Goal: Transaction & Acquisition: Book appointment/travel/reservation

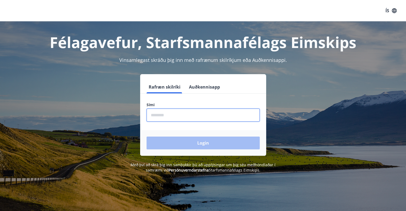
click at [184, 121] on input "phone" at bounding box center [203, 115] width 113 height 13
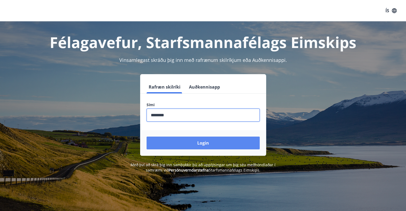
type input "********"
click at [180, 143] on button "Login" at bounding box center [203, 143] width 113 height 13
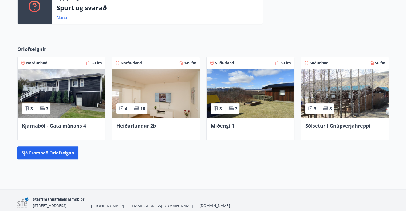
scroll to position [240, 0]
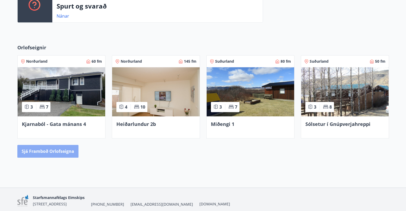
click at [60, 150] on button "Sjá framboð orlofseigna" at bounding box center [47, 151] width 61 height 13
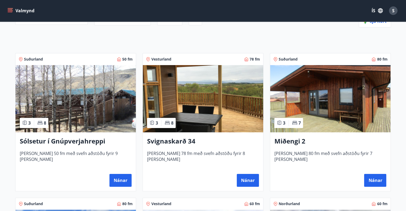
scroll to position [69, 0]
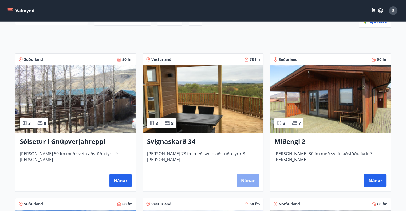
click at [246, 179] on button "Nánar" at bounding box center [248, 180] width 22 height 13
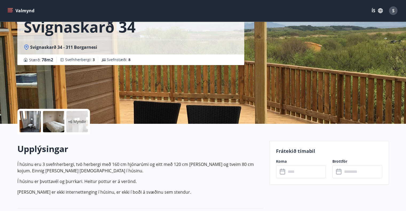
scroll to position [77, 0]
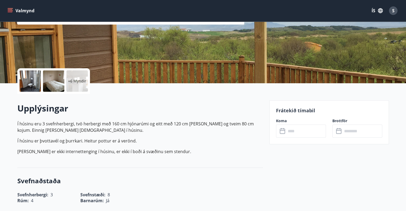
click at [282, 131] on icon at bounding box center [283, 131] width 6 height 6
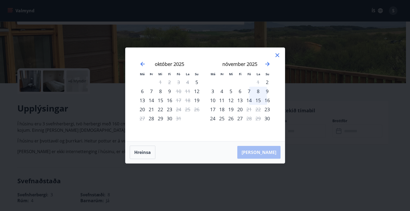
click at [239, 92] on div "6" at bounding box center [239, 91] width 9 height 9
click at [232, 98] on div "12" at bounding box center [230, 100] width 9 height 9
click at [239, 91] on div "6" at bounding box center [239, 91] width 9 height 9
click at [239, 90] on div "6" at bounding box center [239, 91] width 9 height 9
click at [142, 152] on button "Hreinsa" at bounding box center [143, 152] width 26 height 13
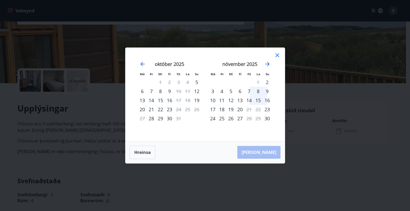
click at [241, 100] on div "13" at bounding box center [239, 100] width 9 height 9
click at [241, 99] on div "13" at bounding box center [239, 100] width 9 height 9
click at [149, 152] on button "Hreinsa" at bounding box center [143, 152] width 26 height 13
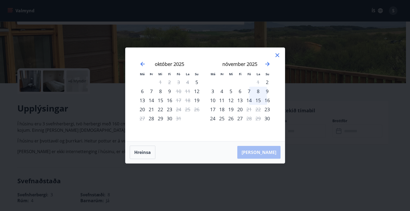
click at [259, 101] on div "15" at bounding box center [258, 100] width 9 height 9
click at [270, 100] on div "16" at bounding box center [267, 100] width 9 height 9
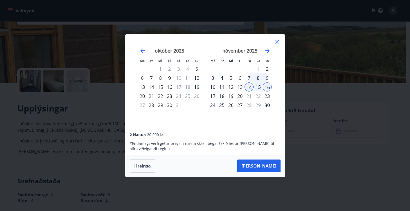
click at [212, 95] on div "17" at bounding box center [212, 96] width 9 height 9
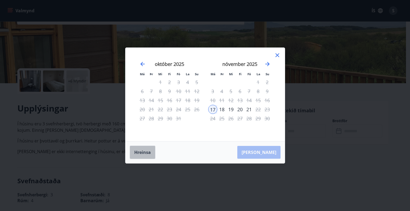
click at [145, 151] on button "Hreinsa" at bounding box center [143, 152] width 26 height 13
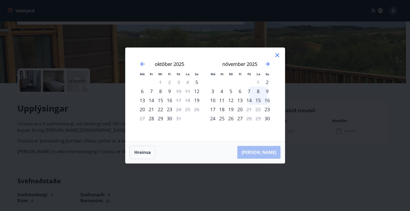
click at [241, 89] on div "6" at bounding box center [239, 91] width 9 height 9
click at [268, 89] on div "9" at bounding box center [267, 91] width 9 height 9
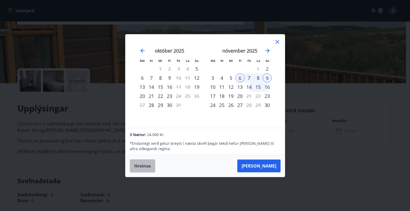
click at [141, 164] on button "Hreinsa" at bounding box center [143, 165] width 26 height 13
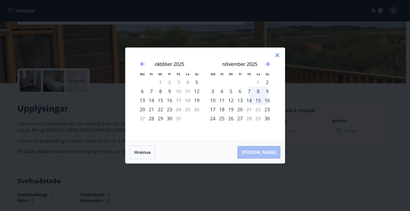
click at [240, 93] on div "6" at bounding box center [239, 91] width 9 height 9
click at [265, 91] on div "9" at bounding box center [267, 91] width 9 height 9
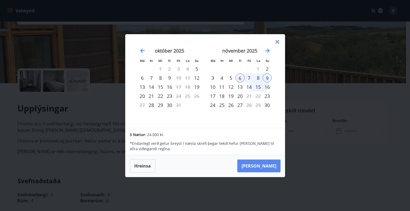
click at [266, 163] on button "[PERSON_NAME]" at bounding box center [258, 166] width 43 height 13
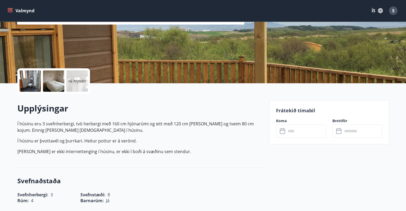
type input "******"
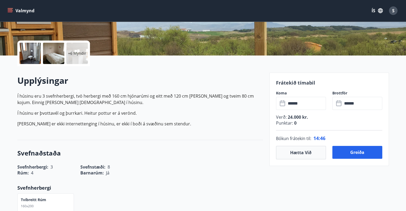
scroll to position [106, 0]
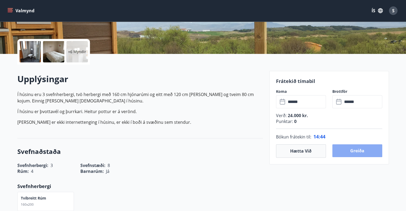
click at [357, 151] on button "Greiða" at bounding box center [357, 150] width 50 height 13
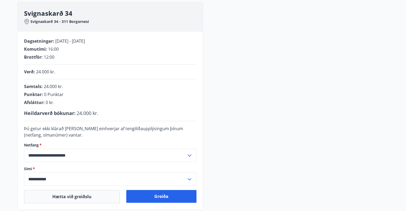
scroll to position [106, 0]
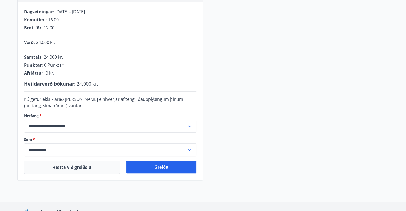
click at [189, 127] on icon at bounding box center [190, 126] width 4 height 2
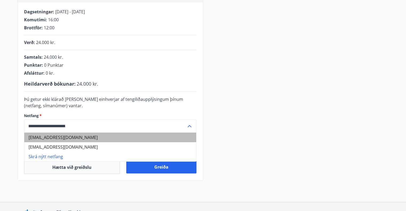
click at [89, 137] on li "[EMAIL_ADDRESS][DOMAIN_NAME]" at bounding box center [110, 138] width 172 height 10
type input "**********"
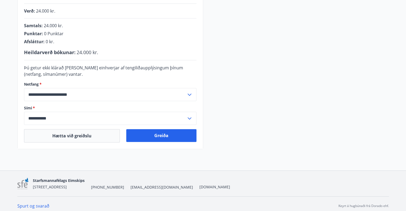
scroll to position [141, 0]
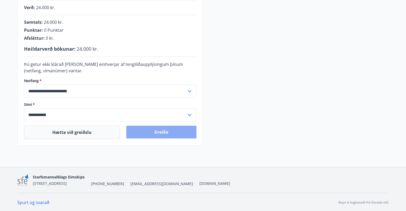
click at [164, 132] on button "Greiða" at bounding box center [161, 132] width 70 height 13
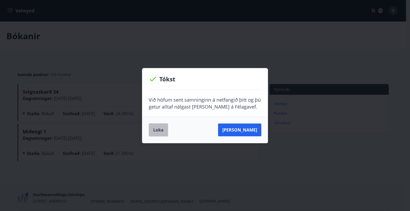
click at [155, 132] on button "Loka" at bounding box center [158, 129] width 19 height 13
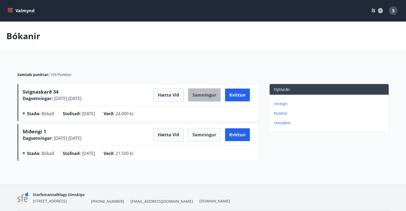
click at [207, 97] on button "Samningur" at bounding box center [204, 94] width 33 height 13
click at [10, 8] on icon "menu" at bounding box center [11, 8] width 6 height 1
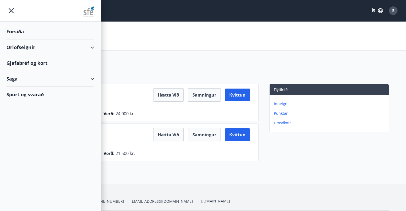
click at [26, 51] on div "Orlofseignir" at bounding box center [50, 48] width 88 height 16
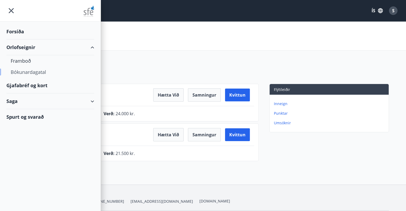
click at [25, 71] on div "Bókunardagatal" at bounding box center [50, 71] width 79 height 11
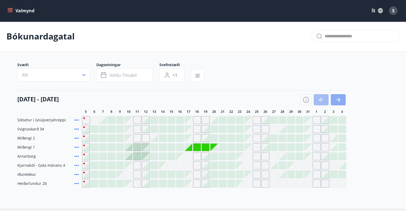
click at [344, 100] on button "button" at bounding box center [338, 99] width 15 height 11
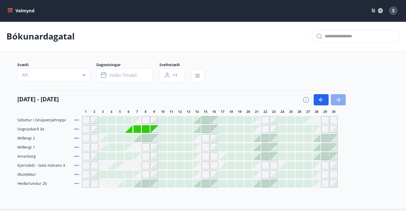
click at [340, 102] on icon "button" at bounding box center [338, 100] width 6 height 6
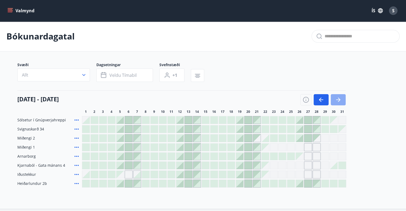
click at [340, 100] on icon "button" at bounding box center [338, 100] width 6 height 6
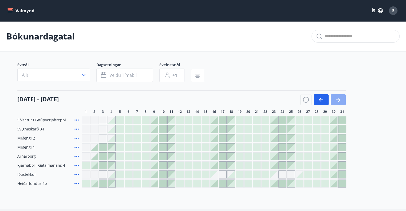
click at [340, 100] on icon "button" at bounding box center [338, 100] width 6 height 6
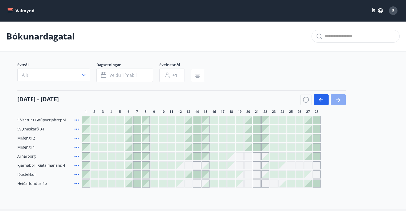
click at [340, 100] on icon "button" at bounding box center [338, 100] width 6 height 6
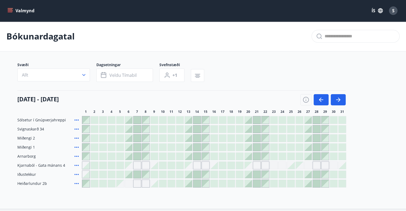
click at [293, 146] on div at bounding box center [290, 147] width 7 height 7
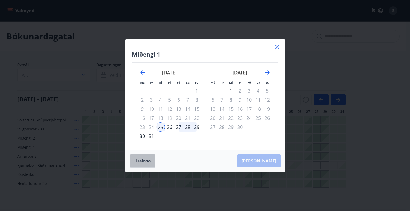
click at [145, 160] on button "Hreinsa" at bounding box center [143, 160] width 26 height 13
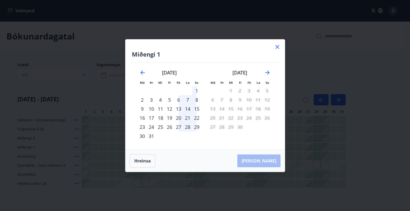
click at [278, 44] on icon at bounding box center [277, 47] width 6 height 6
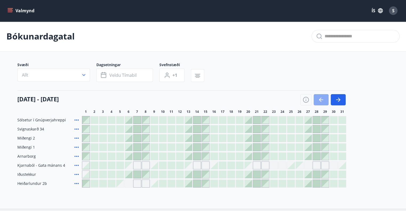
click at [324, 100] on icon "button" at bounding box center [321, 100] width 6 height 6
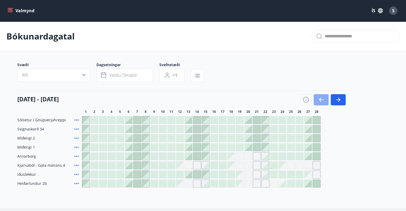
click at [324, 100] on icon "button" at bounding box center [321, 100] width 6 height 6
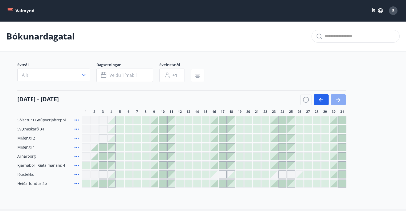
click at [340, 100] on icon "button" at bounding box center [339, 100] width 2 height 4
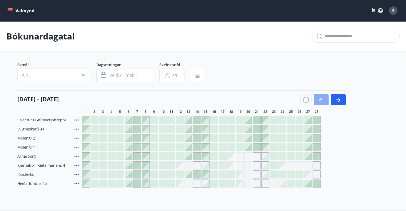
click at [321, 101] on icon "button" at bounding box center [321, 100] width 6 height 6
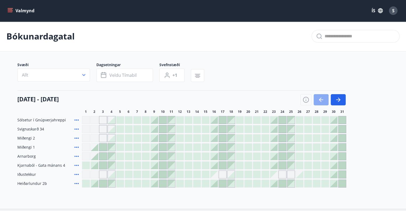
click at [321, 101] on icon "button" at bounding box center [321, 100] width 6 height 6
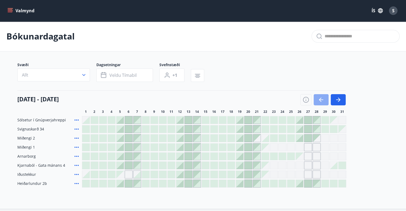
click at [321, 101] on icon "button" at bounding box center [321, 100] width 6 height 6
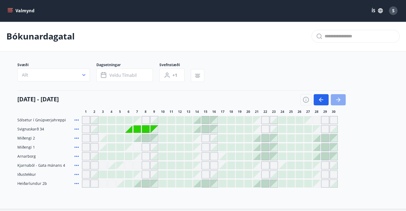
click at [342, 99] on button "button" at bounding box center [338, 99] width 15 height 11
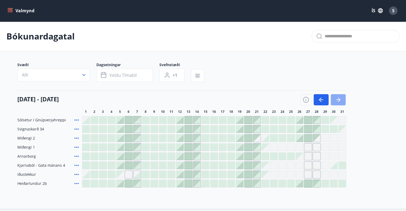
click at [342, 99] on button "button" at bounding box center [338, 99] width 15 height 11
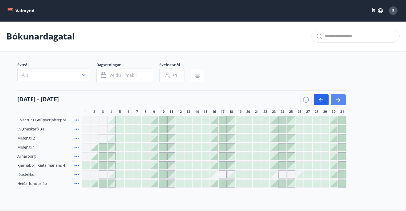
click at [342, 99] on button "button" at bounding box center [338, 99] width 15 height 11
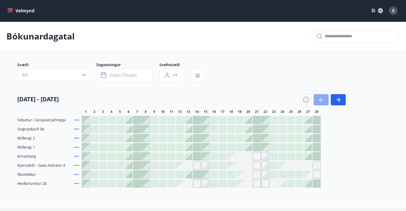
click at [325, 97] on button "button" at bounding box center [321, 99] width 15 height 11
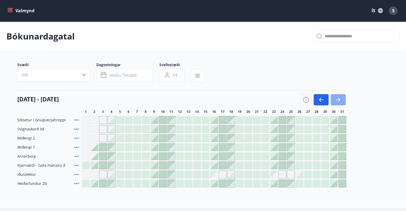
click at [340, 98] on icon "button" at bounding box center [338, 100] width 6 height 6
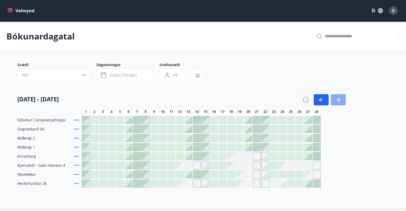
click at [343, 98] on button "button" at bounding box center [338, 99] width 15 height 11
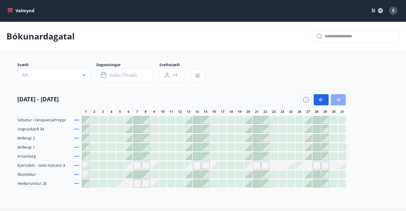
click at [343, 98] on button "button" at bounding box center [338, 99] width 15 height 11
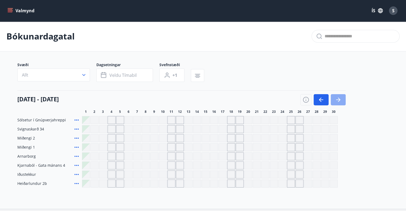
click at [338, 100] on icon "button" at bounding box center [338, 100] width 4 height 1
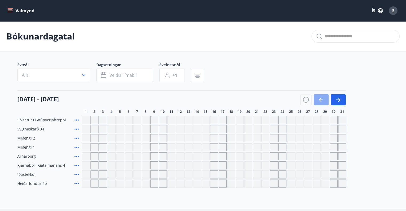
click at [324, 100] on icon "button" at bounding box center [321, 100] width 6 height 6
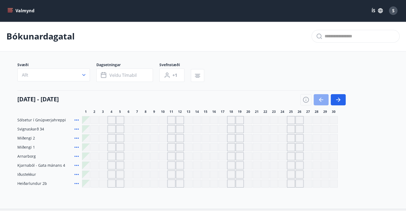
click at [324, 100] on icon "button" at bounding box center [321, 100] width 6 height 6
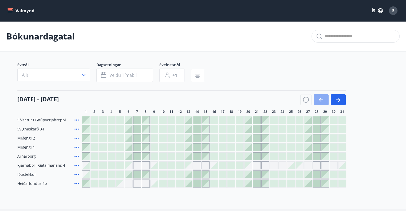
click at [324, 100] on icon "button" at bounding box center [321, 100] width 6 height 6
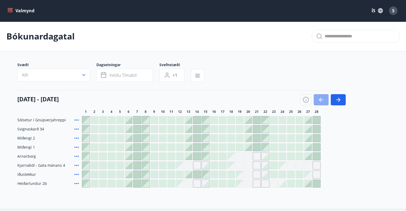
click at [324, 100] on icon "button" at bounding box center [321, 100] width 6 height 6
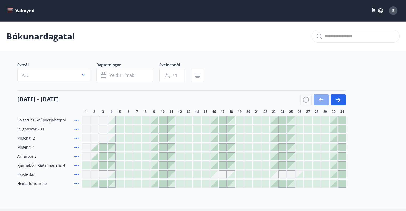
click at [324, 100] on icon "button" at bounding box center [321, 100] width 6 height 6
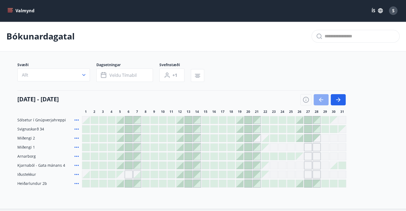
click at [322, 98] on icon "button" at bounding box center [321, 100] width 6 height 6
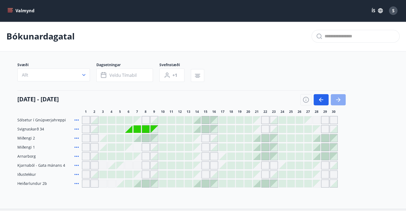
click at [340, 101] on icon "button" at bounding box center [338, 100] width 6 height 6
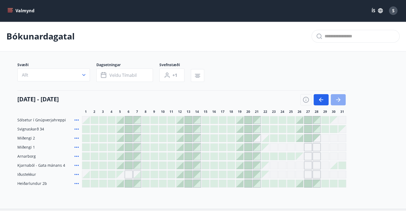
click at [340, 101] on icon "button" at bounding box center [338, 100] width 6 height 6
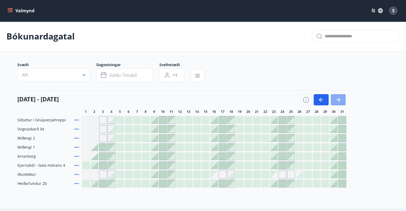
click at [341, 100] on icon "button" at bounding box center [338, 100] width 6 height 6
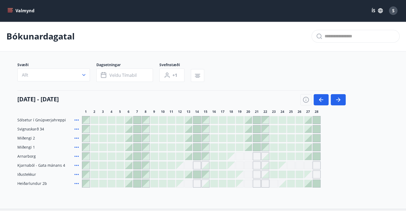
click at [77, 120] on icon at bounding box center [76, 120] width 4 height 1
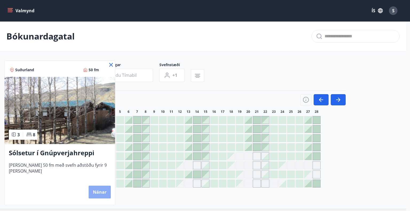
click at [92, 194] on button "Nánar" at bounding box center [100, 192] width 22 height 13
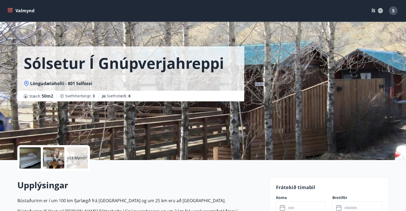
click at [28, 157] on div at bounding box center [29, 157] width 21 height 21
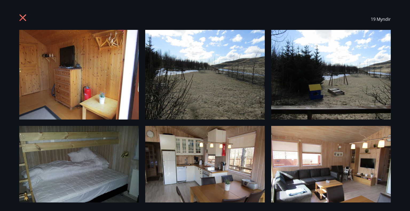
click at [93, 167] on img at bounding box center [79, 171] width 120 height 90
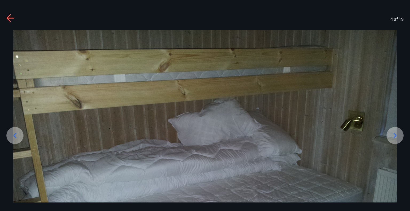
click at [398, 139] on icon at bounding box center [395, 135] width 9 height 9
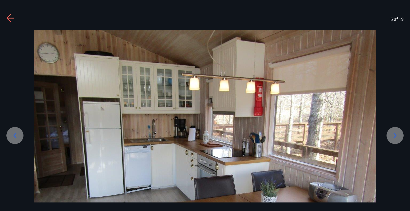
click at [398, 139] on icon at bounding box center [395, 135] width 9 height 9
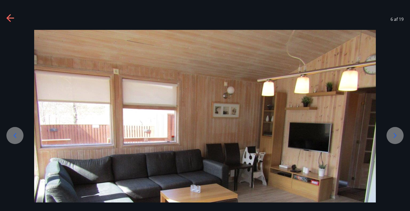
click at [395, 134] on icon at bounding box center [395, 135] width 3 height 5
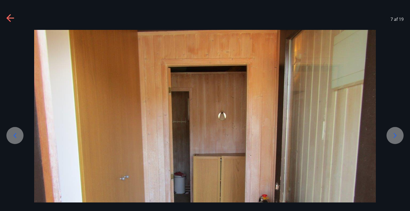
click at [395, 134] on icon at bounding box center [395, 135] width 3 height 5
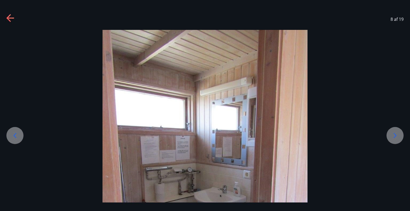
click at [395, 134] on icon at bounding box center [395, 135] width 3 height 5
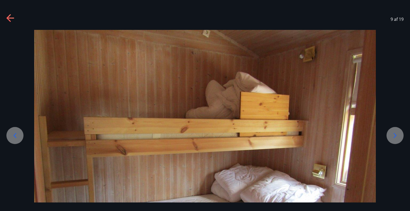
click at [395, 134] on icon at bounding box center [395, 135] width 3 height 5
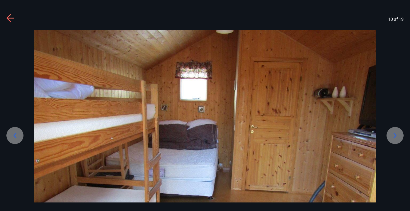
click at [395, 134] on icon at bounding box center [395, 135] width 3 height 5
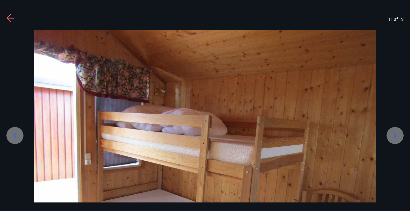
click at [395, 134] on icon at bounding box center [395, 135] width 3 height 5
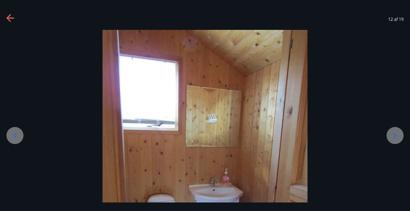
click at [395, 134] on icon at bounding box center [395, 135] width 3 height 5
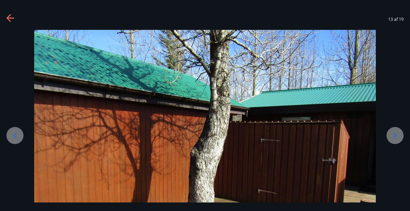
click at [395, 134] on icon at bounding box center [395, 135] width 3 height 5
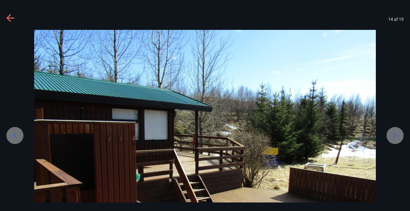
click at [395, 134] on icon at bounding box center [395, 135] width 3 height 5
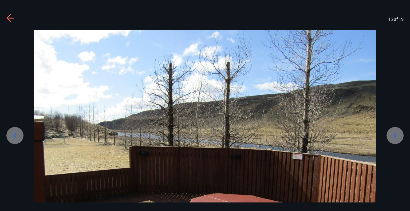
click at [395, 134] on icon at bounding box center [395, 135] width 3 height 5
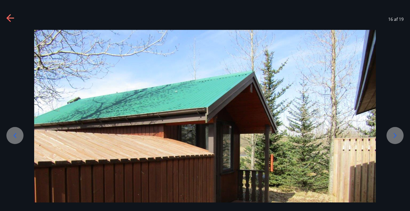
click at [395, 134] on icon at bounding box center [395, 135] width 3 height 5
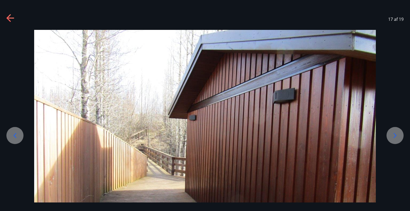
click at [15, 135] on icon at bounding box center [15, 135] width 9 height 9
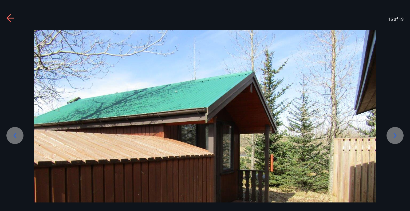
click at [15, 135] on icon at bounding box center [15, 135] width 9 height 9
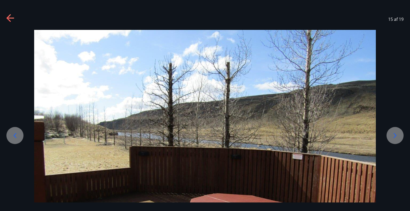
click at [15, 135] on icon at bounding box center [15, 135] width 9 height 9
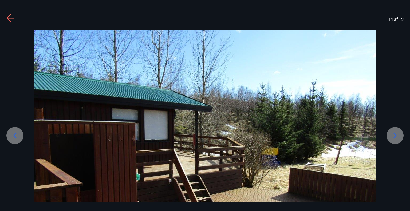
click at [15, 135] on icon at bounding box center [15, 135] width 9 height 9
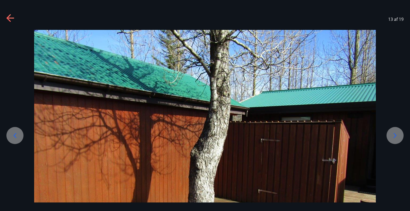
click at [15, 135] on icon at bounding box center [15, 135] width 9 height 9
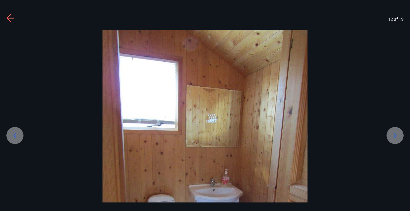
click at [15, 135] on icon at bounding box center [15, 135] width 9 height 9
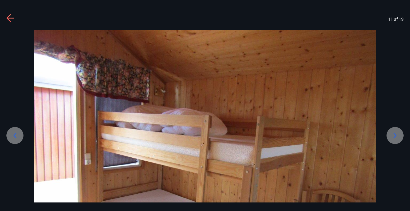
click at [15, 135] on icon at bounding box center [15, 135] width 9 height 9
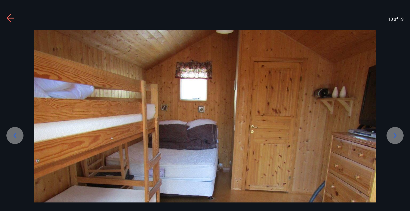
click at [15, 135] on icon at bounding box center [15, 135] width 9 height 9
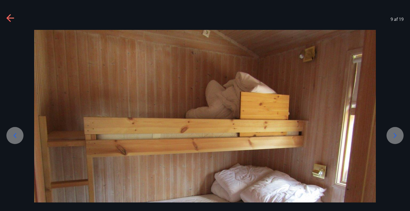
click at [15, 135] on icon at bounding box center [15, 135] width 9 height 9
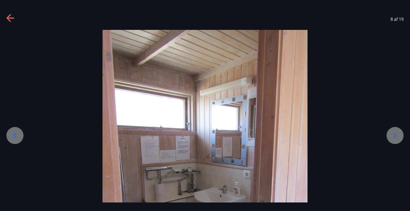
click at [15, 135] on icon at bounding box center [15, 135] width 9 height 9
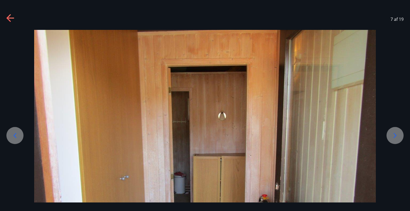
click at [15, 135] on icon at bounding box center [15, 135] width 9 height 9
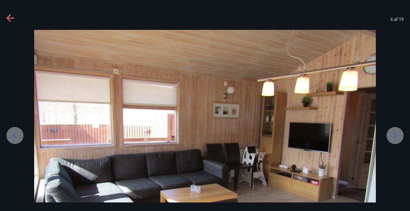
click at [11, 15] on icon at bounding box center [10, 18] width 9 height 9
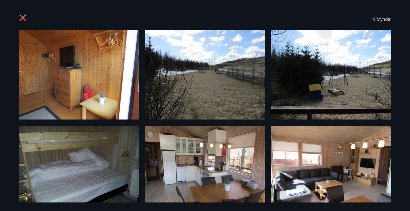
click at [23, 17] on icon at bounding box center [23, 18] width 9 height 9
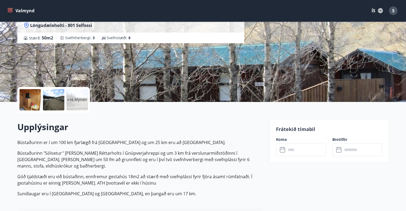
scroll to position [57, 0]
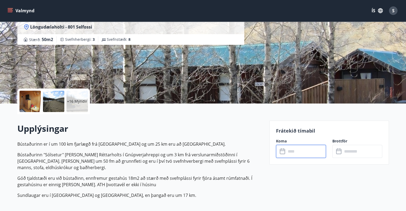
click at [294, 151] on input "text" at bounding box center [306, 151] width 40 height 13
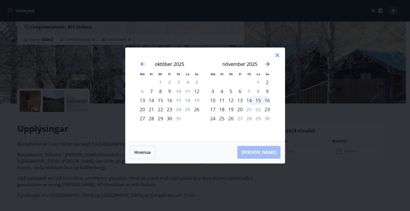
click at [265, 65] on icon "Move forward to switch to the next month." at bounding box center [267, 64] width 6 height 6
click at [277, 55] on icon at bounding box center [277, 55] width 4 height 4
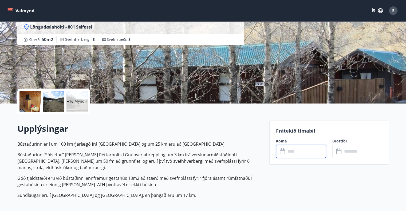
click at [295, 152] on input "text" at bounding box center [306, 151] width 40 height 13
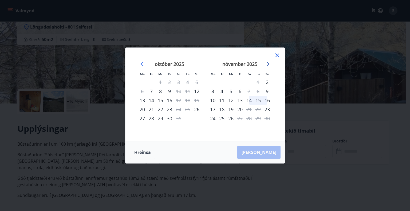
click at [267, 61] on icon "Move forward to switch to the next month." at bounding box center [267, 64] width 6 height 6
click at [277, 55] on icon at bounding box center [277, 55] width 4 height 4
